Goal: Transaction & Acquisition: Purchase product/service

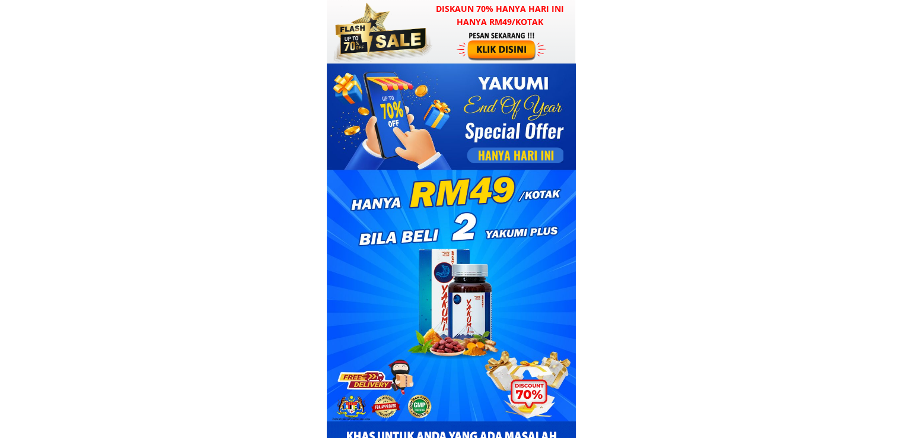
click at [481, 60] on div at bounding box center [503, 46] width 92 height 30
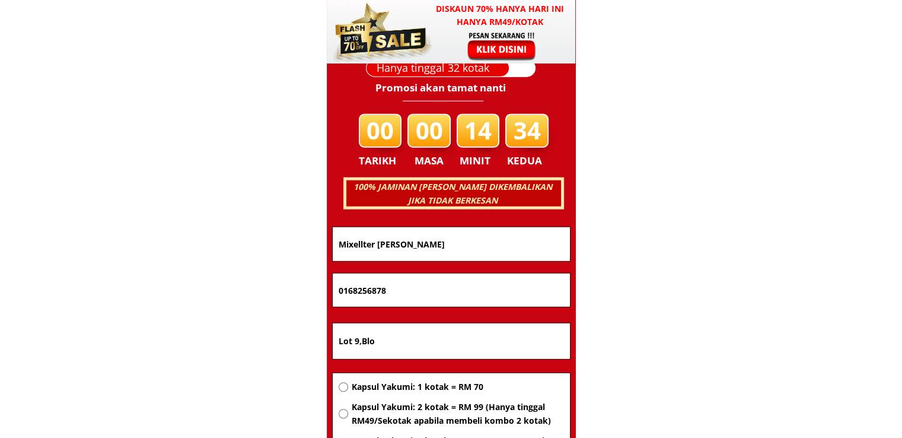
scroll to position [7602, 0]
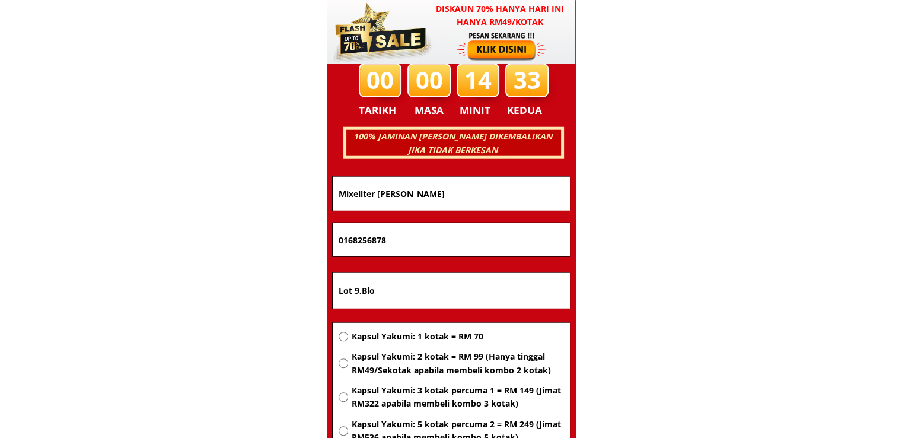
click at [395, 357] on span "Kapsul Yakumi: 2 kotak = RM 99 (Hanya tinggal RM49/Sekotak apabila membeli komb…" at bounding box center [457, 363] width 212 height 27
radio input "true"
drag, startPoint x: 477, startPoint y: 279, endPoint x: 226, endPoint y: 275, distance: 251.0
paste input "THE FARMSHOP WP,0361 LOT 7301, JALAN POHON BATU, kampung pantai,87018 Labuan"
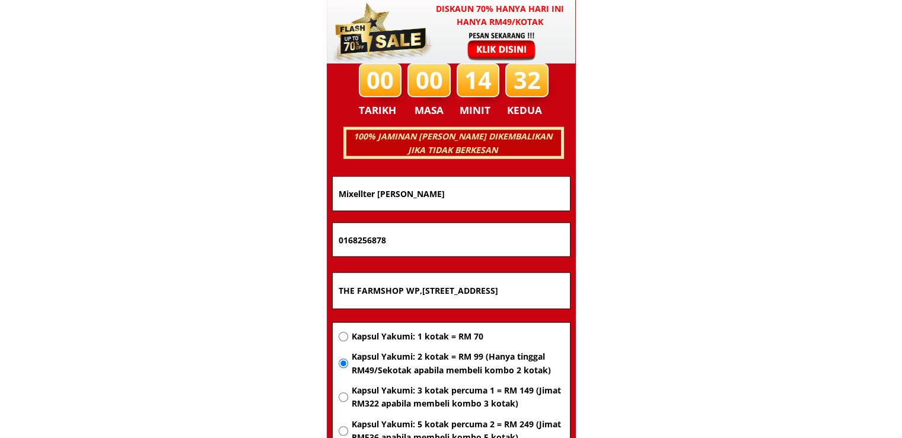
scroll to position [0, 135]
type input "THE FARMSHOP WP,0361 LOT 7301, JALAN POHON BATU, kampung pantai,87018 Labuan"
drag, startPoint x: 459, startPoint y: 244, endPoint x: 190, endPoint y: 243, distance: 269.4
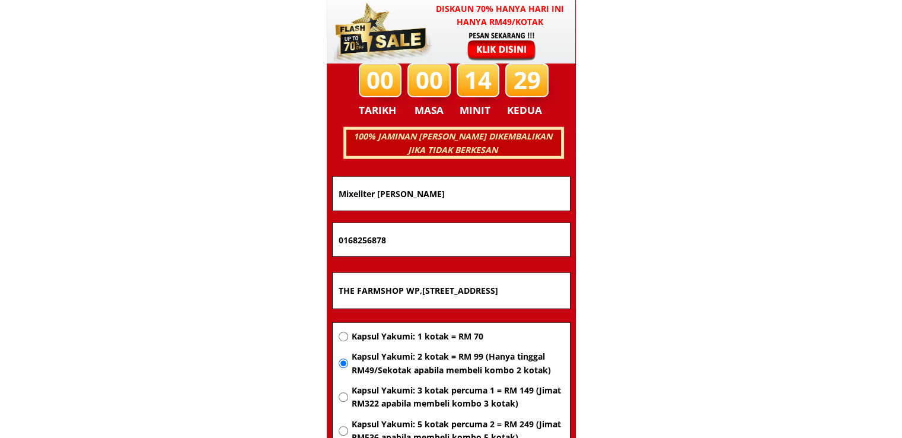
paste input "3461355"
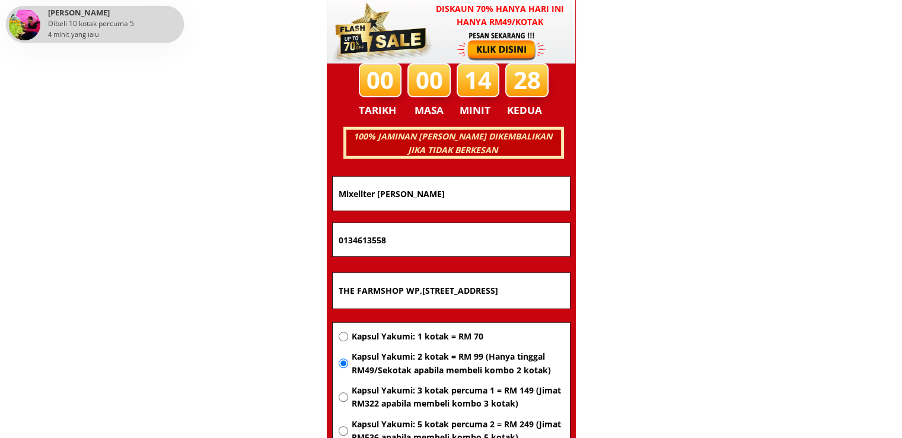
type input "0134613558"
drag, startPoint x: 453, startPoint y: 196, endPoint x: 212, endPoint y: 196, distance: 240.9
paste input "Crystina"
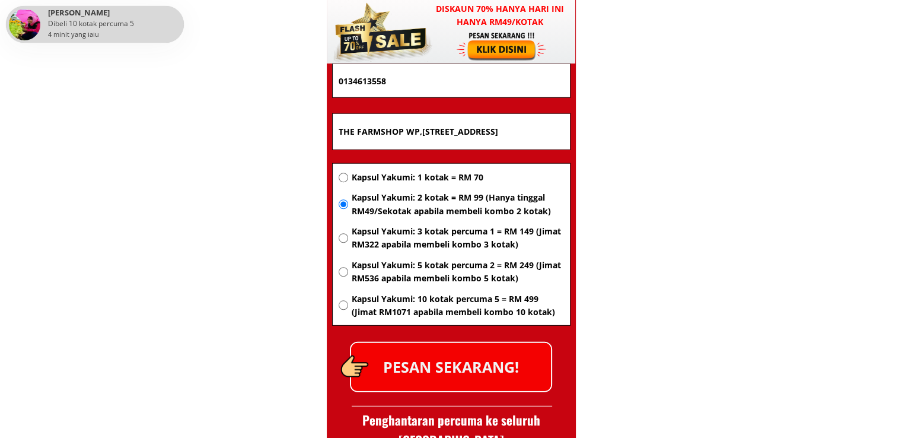
scroll to position [7780, 0]
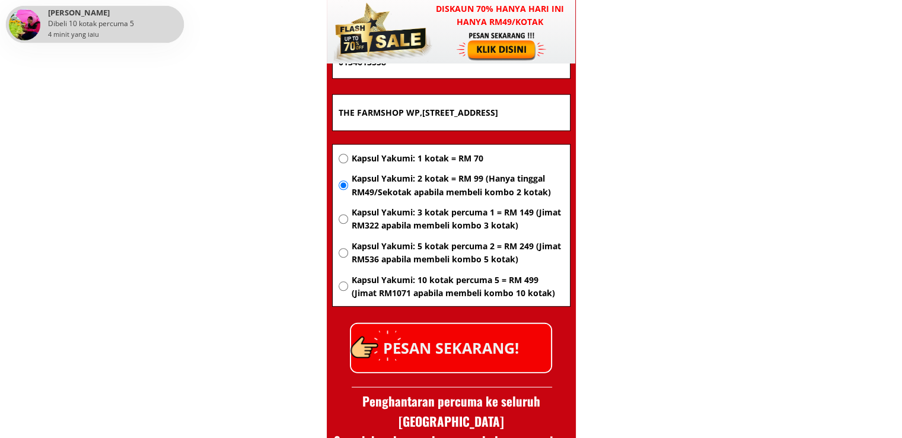
type input "Crystina"
click at [479, 351] on p "PESAN SEKARANG!" at bounding box center [451, 348] width 200 height 48
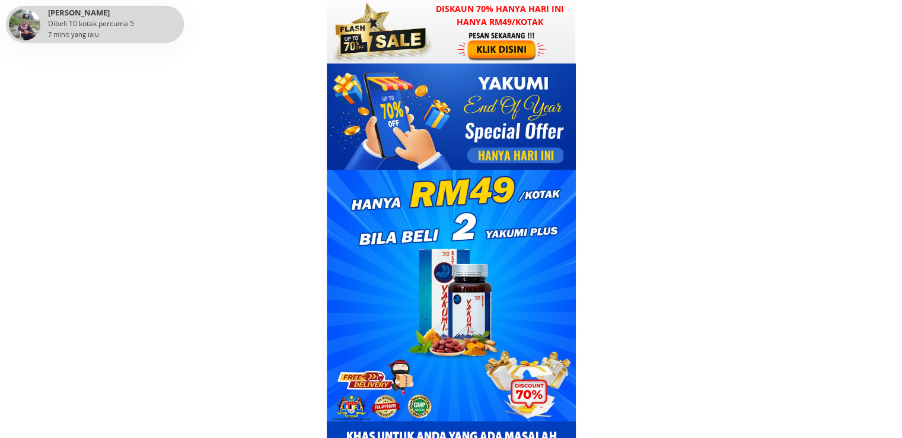
click at [434, 20] on h3 "Diskaun 70% hanya hari ini hanya RM49/kotak" at bounding box center [500, 15] width 151 height 27
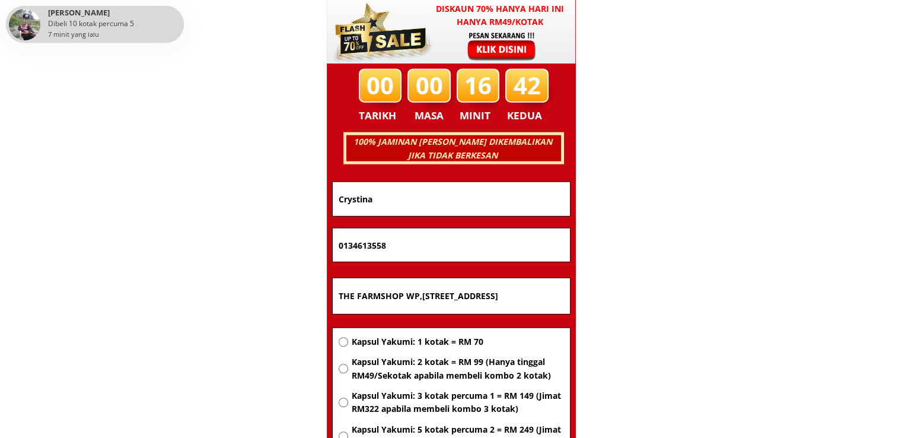
scroll to position [7602, 0]
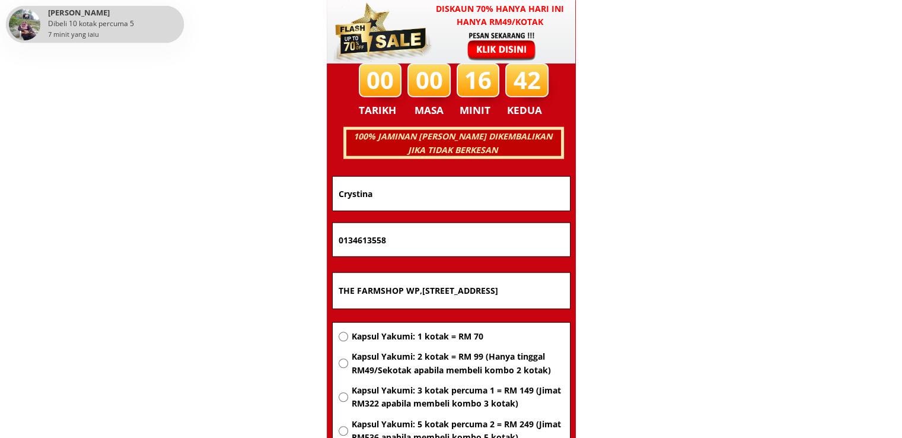
click at [485, 285] on input "THE FARMSHOP WP,0361 LOT 7301, JALAN POHON BATU, kampung pantai,87018 Labuan" at bounding box center [451, 291] width 231 height 36
paste input "[GEOGRAPHIC_DATA]"
type input "[GEOGRAPHIC_DATA]"
drag, startPoint x: 419, startPoint y: 195, endPoint x: 234, endPoint y: 198, distance: 185.1
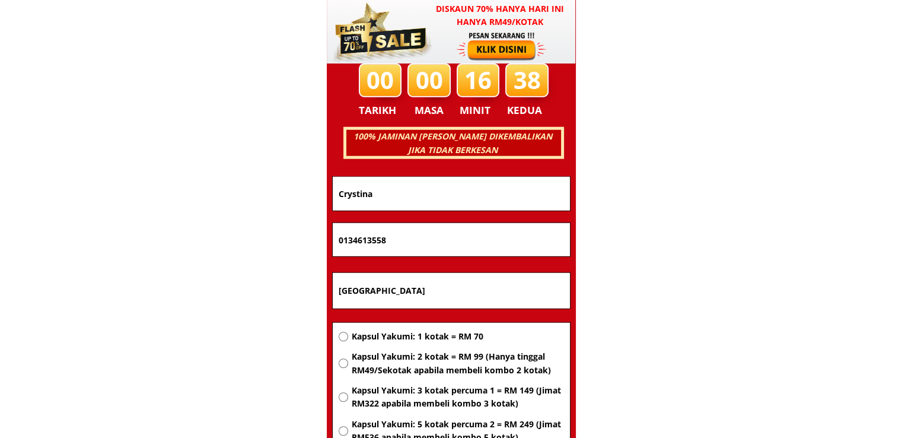
paste input "[PERSON_NAME]"
type input "[PERSON_NAME]"
drag, startPoint x: 420, startPoint y: 238, endPoint x: 212, endPoint y: 237, distance: 207.7
paste input "139098141"
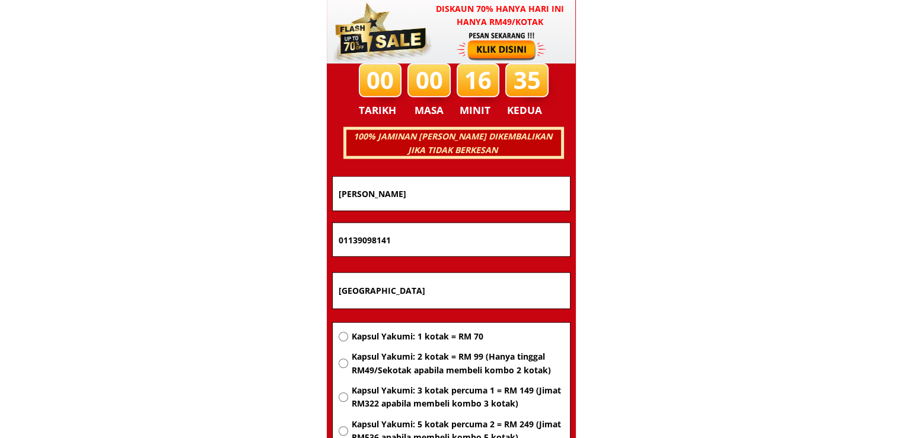
type input "01139098141"
click at [430, 360] on span "Kapsul Yakumi: 2 kotak = RM 99 (Hanya tinggal RM49/Sekotak apabila membeli komb…" at bounding box center [457, 363] width 212 height 27
radio input "true"
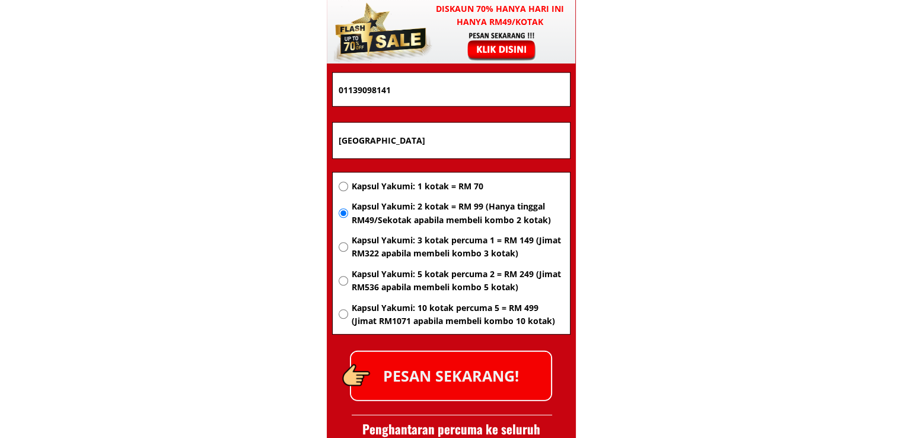
scroll to position [7780, 0]
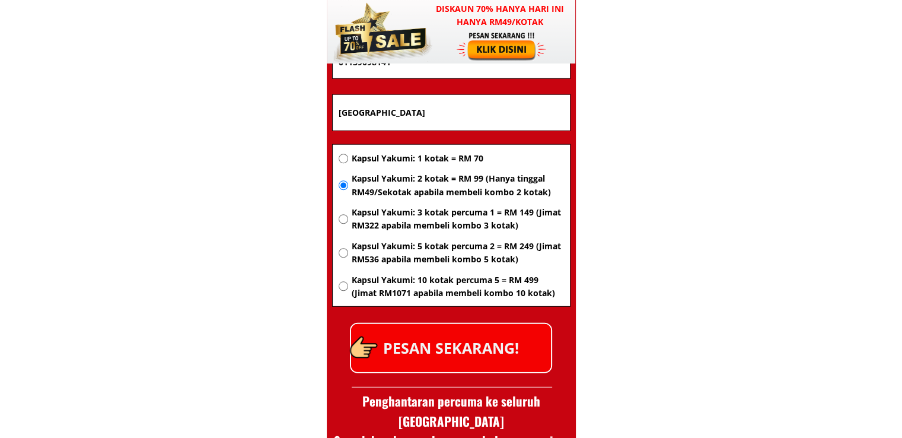
click at [488, 338] on p "PESAN SEKARANG!" at bounding box center [451, 348] width 200 height 48
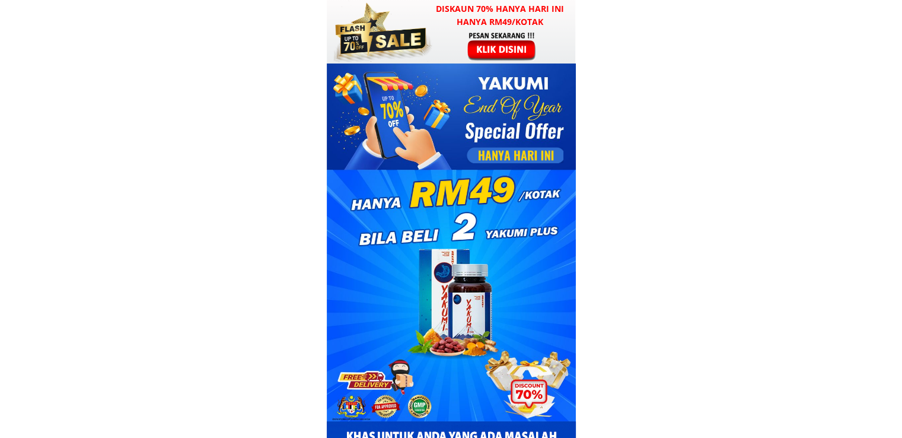
click at [416, 35] on div at bounding box center [381, 31] width 104 height 63
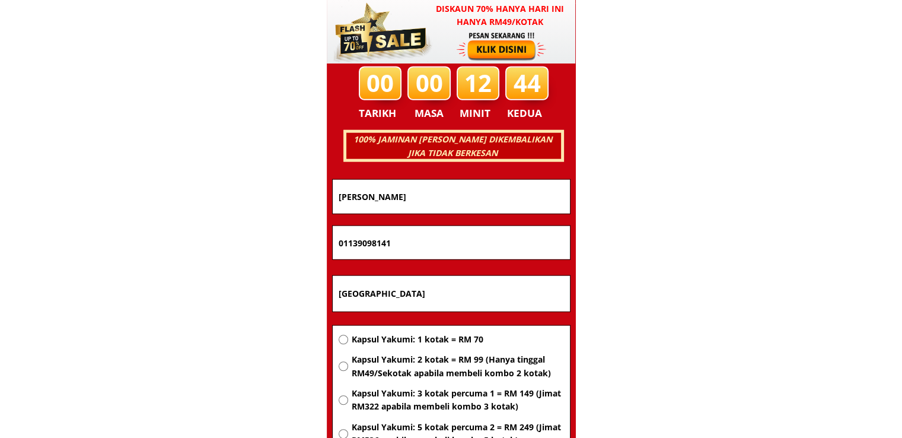
scroll to position [7602, 0]
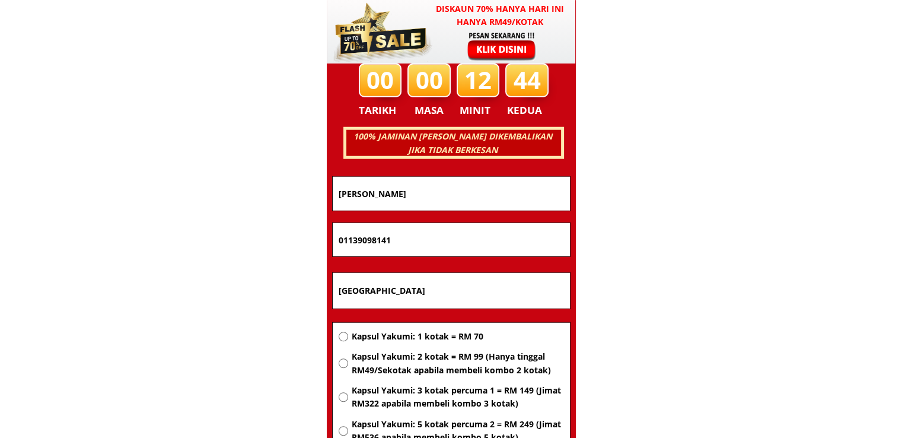
drag, startPoint x: 453, startPoint y: 231, endPoint x: 211, endPoint y: 233, distance: 242.7
paste input "25668288"
type input "01125668288"
drag, startPoint x: 376, startPoint y: 290, endPoint x: 216, endPoint y: 282, distance: 160.4
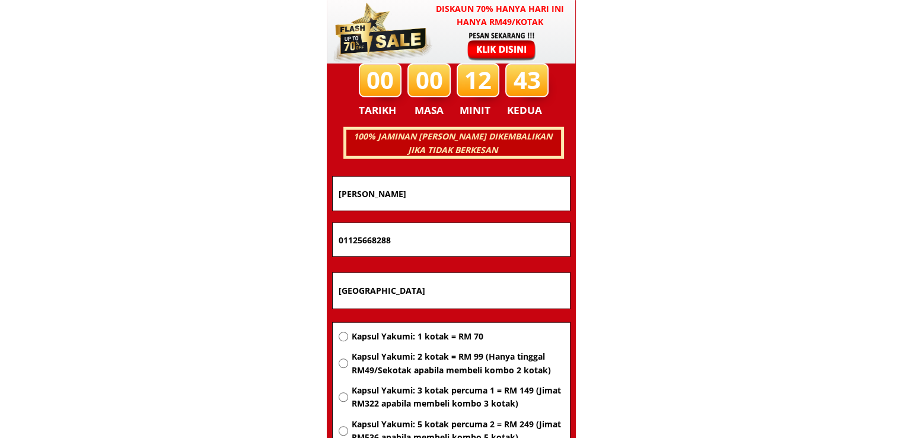
paste input "ampong Karanaan baru Sook Keningau poskod 89008 [GEOGRAPHIC_DATA] sabah"
type input "Kampong Karanaan baru Sook Keningau poskod 89008 [GEOGRAPHIC_DATA] sabah"
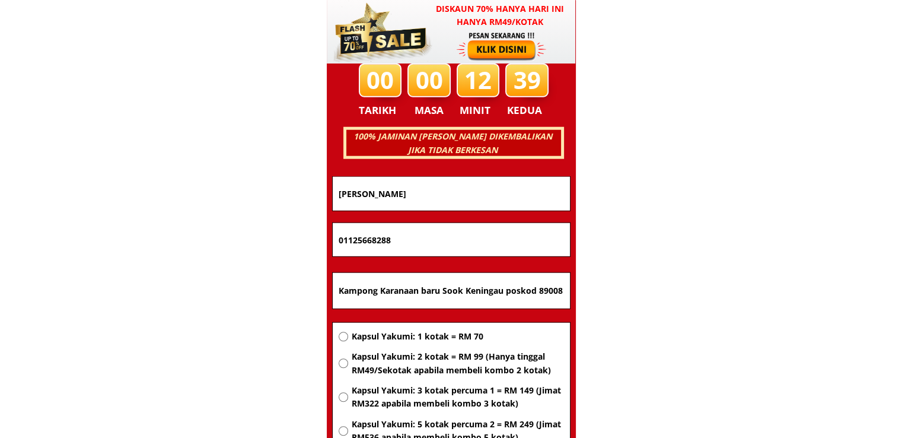
drag, startPoint x: 423, startPoint y: 197, endPoint x: 229, endPoint y: 195, distance: 194.0
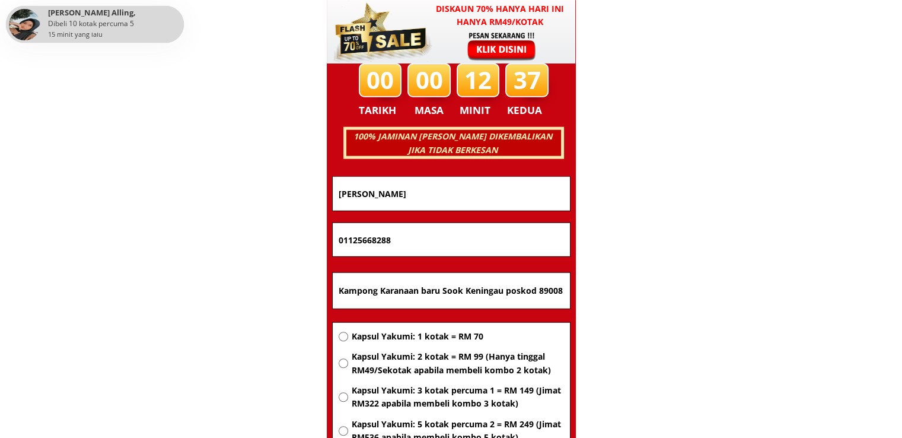
paste input "[PERSON_NAME]"
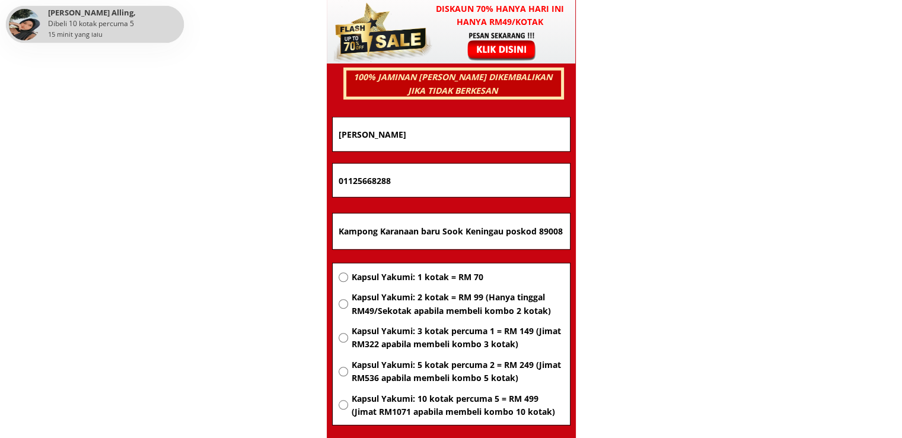
type input "[PERSON_NAME]"
click at [425, 311] on span "Kapsul Yakumi: 2 kotak = RM 99 (Hanya tinggal RM49/Sekotak apabila membeli komb…" at bounding box center [457, 304] width 212 height 27
radio input "true"
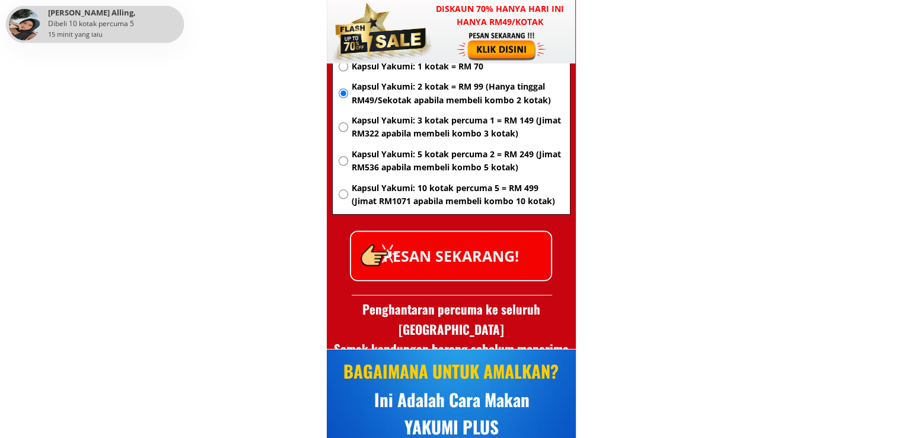
scroll to position [7898, 0]
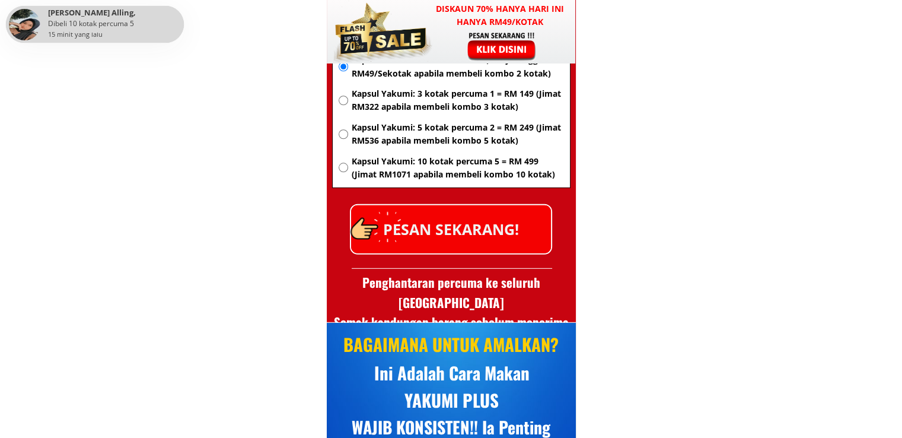
click at [485, 247] on p "PESAN SEKARANG!" at bounding box center [451, 229] width 200 height 48
